Goal: Information Seeking & Learning: Learn about a topic

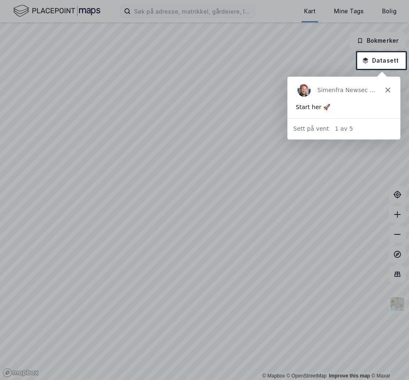
click at [388, 85] on div "Simen fra Newsec Maps" at bounding box center [343, 89] width 113 height 27
click at [386, 88] on polygon "Lukk" at bounding box center [387, 89] width 5 height 5
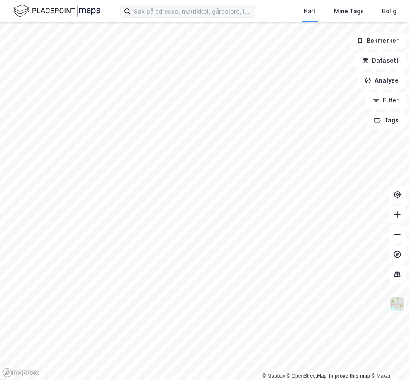
click at [214, 17] on label at bounding box center [187, 11] width 135 height 13
click at [247, 13] on input at bounding box center [193, 11] width 124 height 12
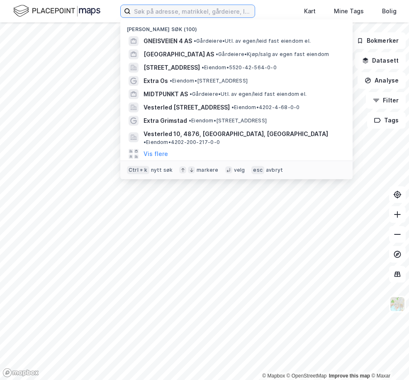
click at [202, 13] on input at bounding box center [193, 11] width 124 height 12
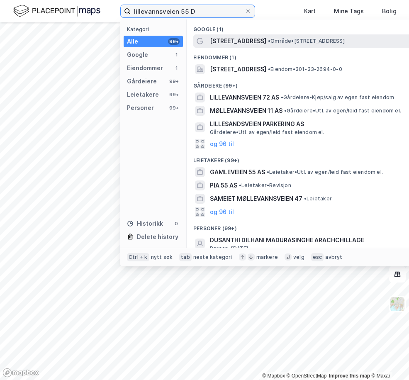
type input "lillevannsveien 55 D"
click at [260, 40] on span "[STREET_ADDRESS]" at bounding box center [238, 41] width 56 height 10
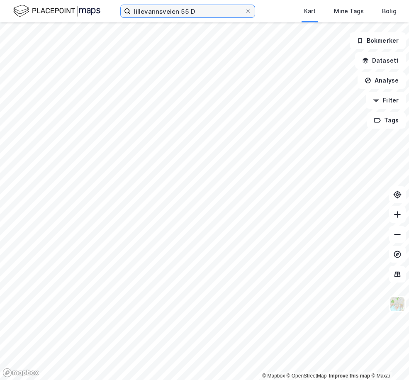
click at [211, 14] on input "lillevannsveien 55 D" at bounding box center [188, 11] width 114 height 12
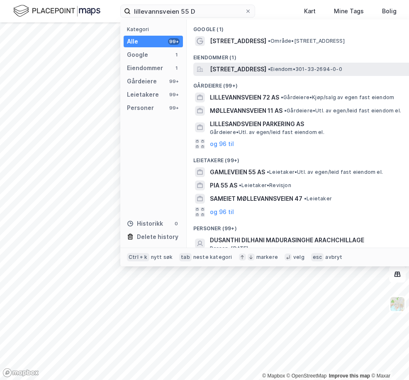
click at [246, 68] on span "[STREET_ADDRESS]" at bounding box center [238, 69] width 56 height 10
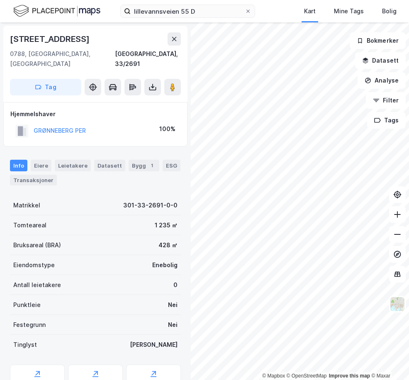
click at [183, 290] on div "© Mapbox © OpenStreetMap Improve this map © Maxar [STREET_ADDRESS], 33/2691 Tag…" at bounding box center [204, 200] width 409 height 357
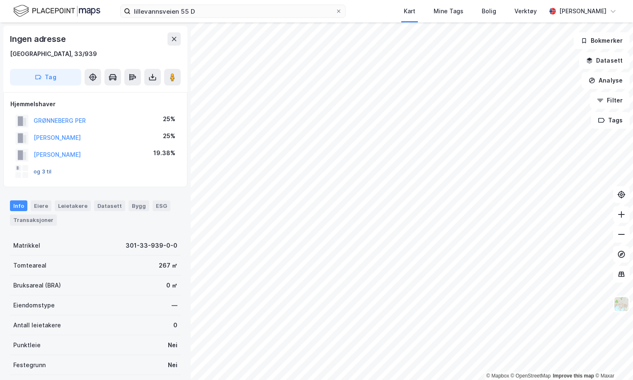
click at [0, 0] on button "og 3 til" at bounding box center [0, 0] width 0 height 0
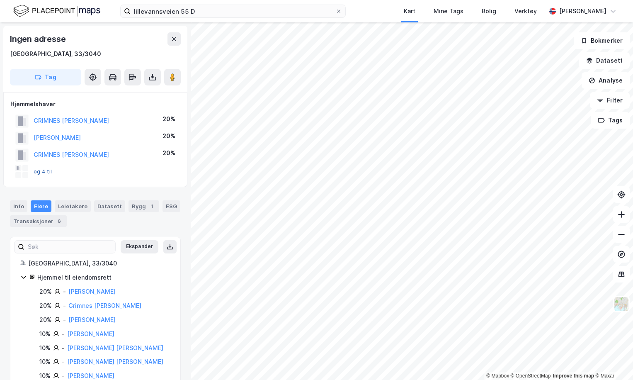
click at [0, 0] on button "og 4 til" at bounding box center [0, 0] width 0 height 0
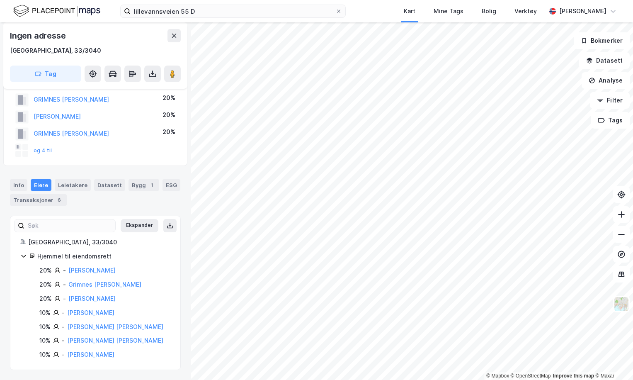
click at [85, 158] on div "og 4 til" at bounding box center [95, 150] width 170 height 17
